Goal: Task Accomplishment & Management: Use online tool/utility

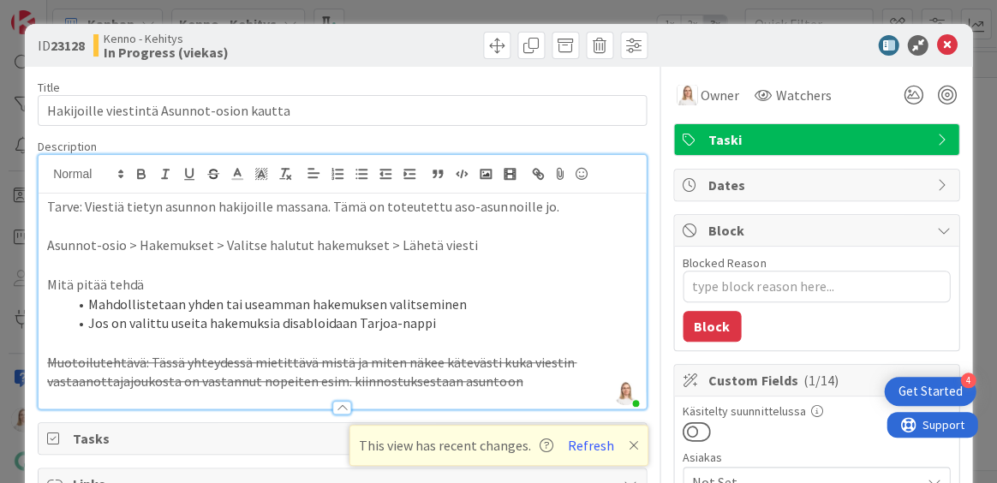
scroll to position [801, 205]
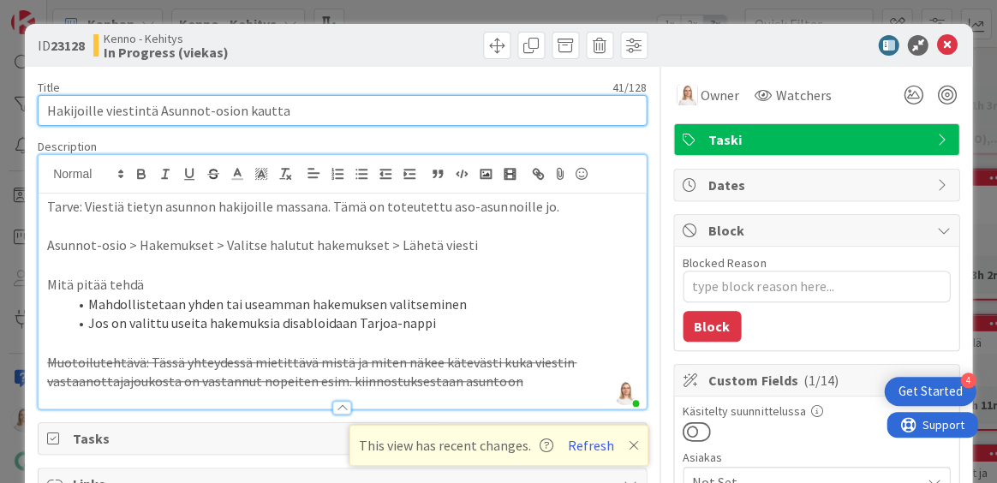
drag, startPoint x: 45, startPoint y: 110, endPoint x: 400, endPoint y: 109, distance: 355.4
click at [400, 109] on input "Hakijoille viestintä Asunnot-osion kautta" at bounding box center [342, 110] width 609 height 31
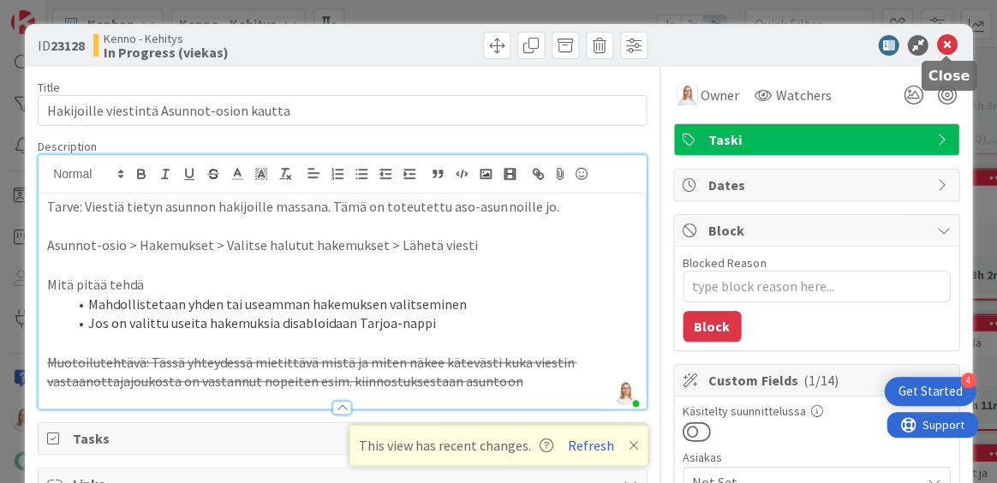
click at [950, 45] on icon at bounding box center [946, 45] width 21 height 21
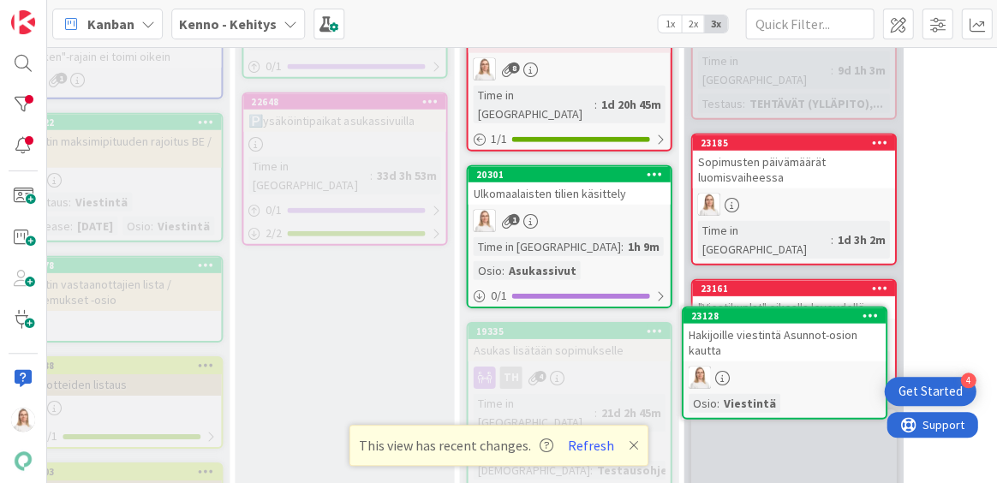
scroll to position [846, 332]
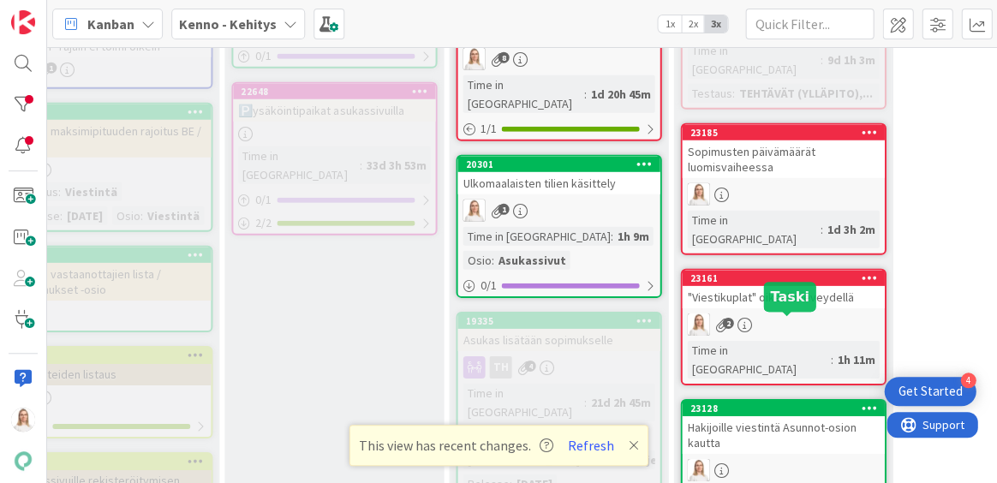
click at [767, 403] on div "23128" at bounding box center [786, 409] width 194 height 12
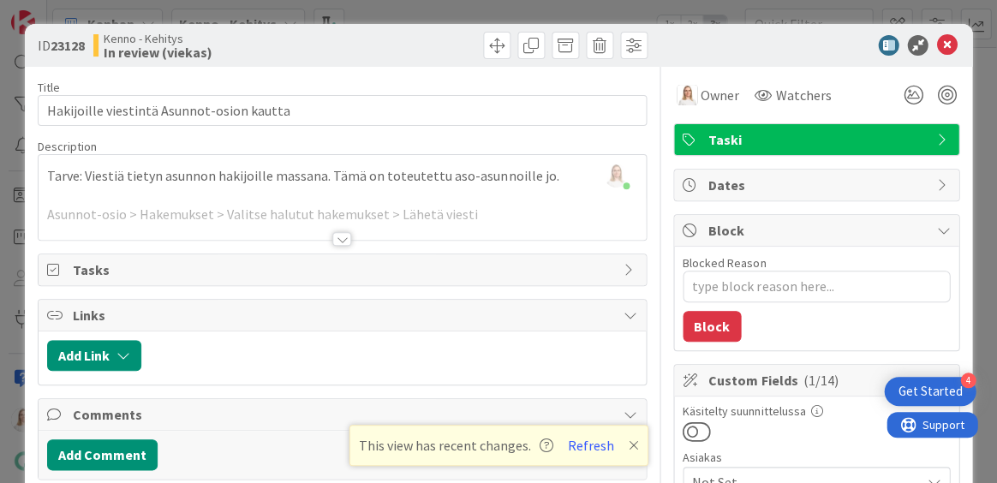
click at [343, 237] on div at bounding box center [341, 239] width 19 height 14
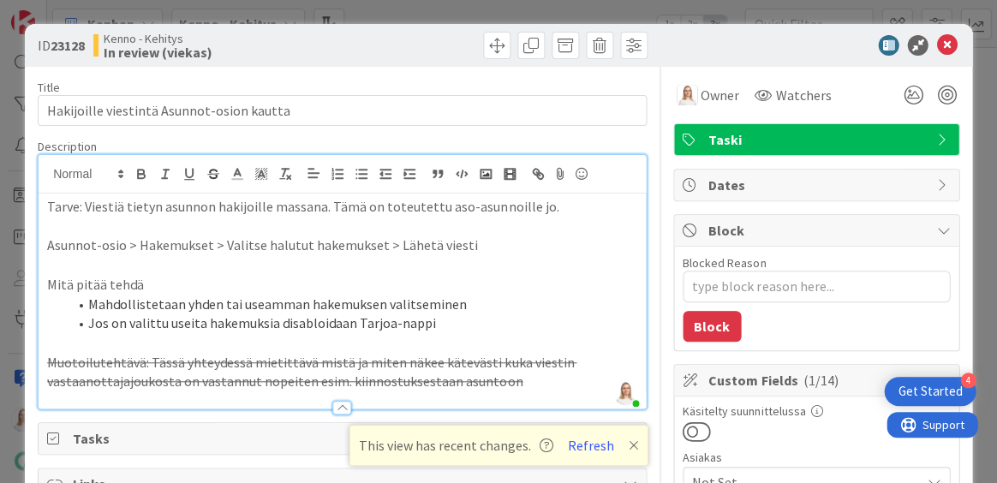
click at [45, 201] on div "Tarve: Viestiä tietyn asunnon hakijoille massana. Tämä on toteutettu aso-asunno…" at bounding box center [342, 301] width 607 height 215
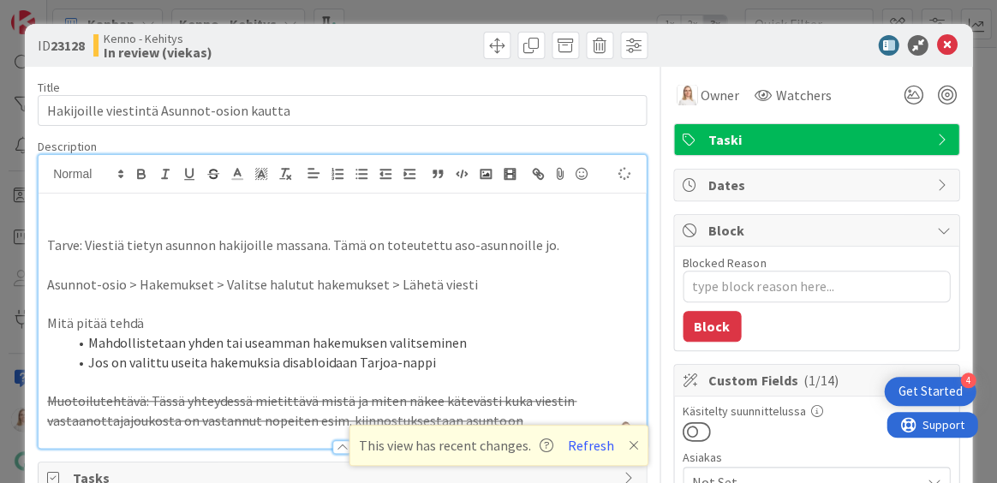
type textarea "x"
click at [944, 38] on icon at bounding box center [946, 45] width 21 height 21
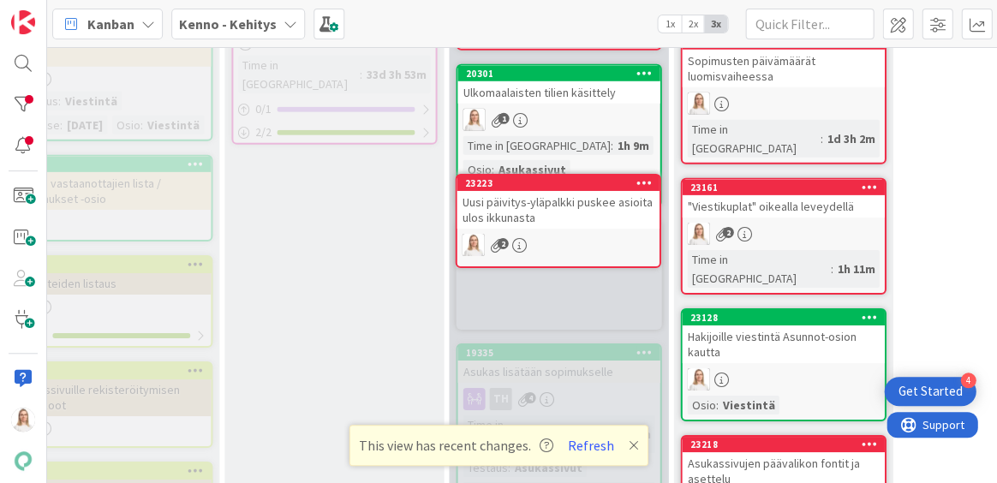
scroll to position [906, 332]
